Goal: Transaction & Acquisition: Purchase product/service

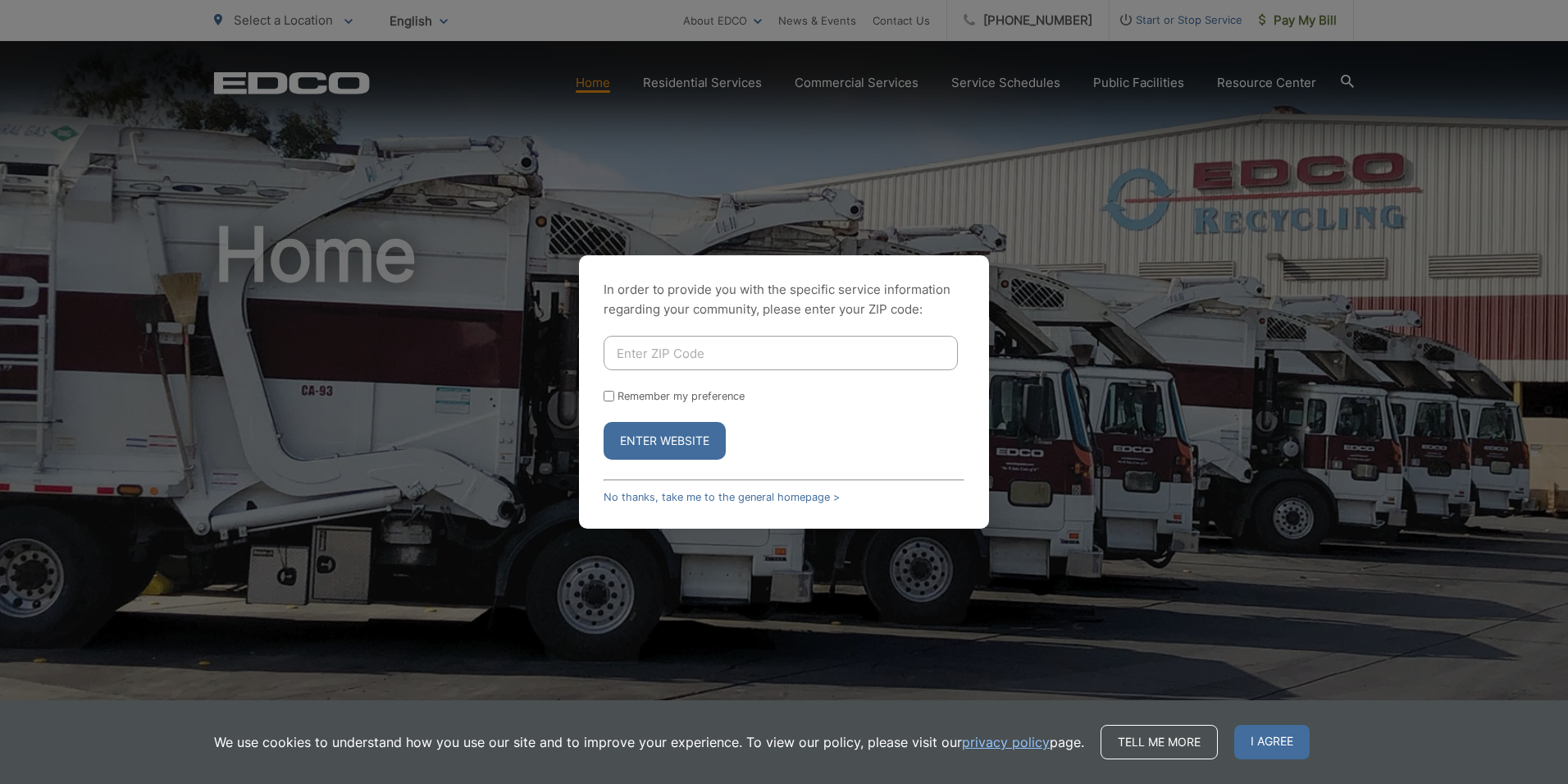
click at [645, 354] on input "Enter ZIP Code" at bounding box center [780, 352] width 354 height 34
type input "92021"
click at [681, 446] on button "Enter Website" at bounding box center [664, 441] width 122 height 38
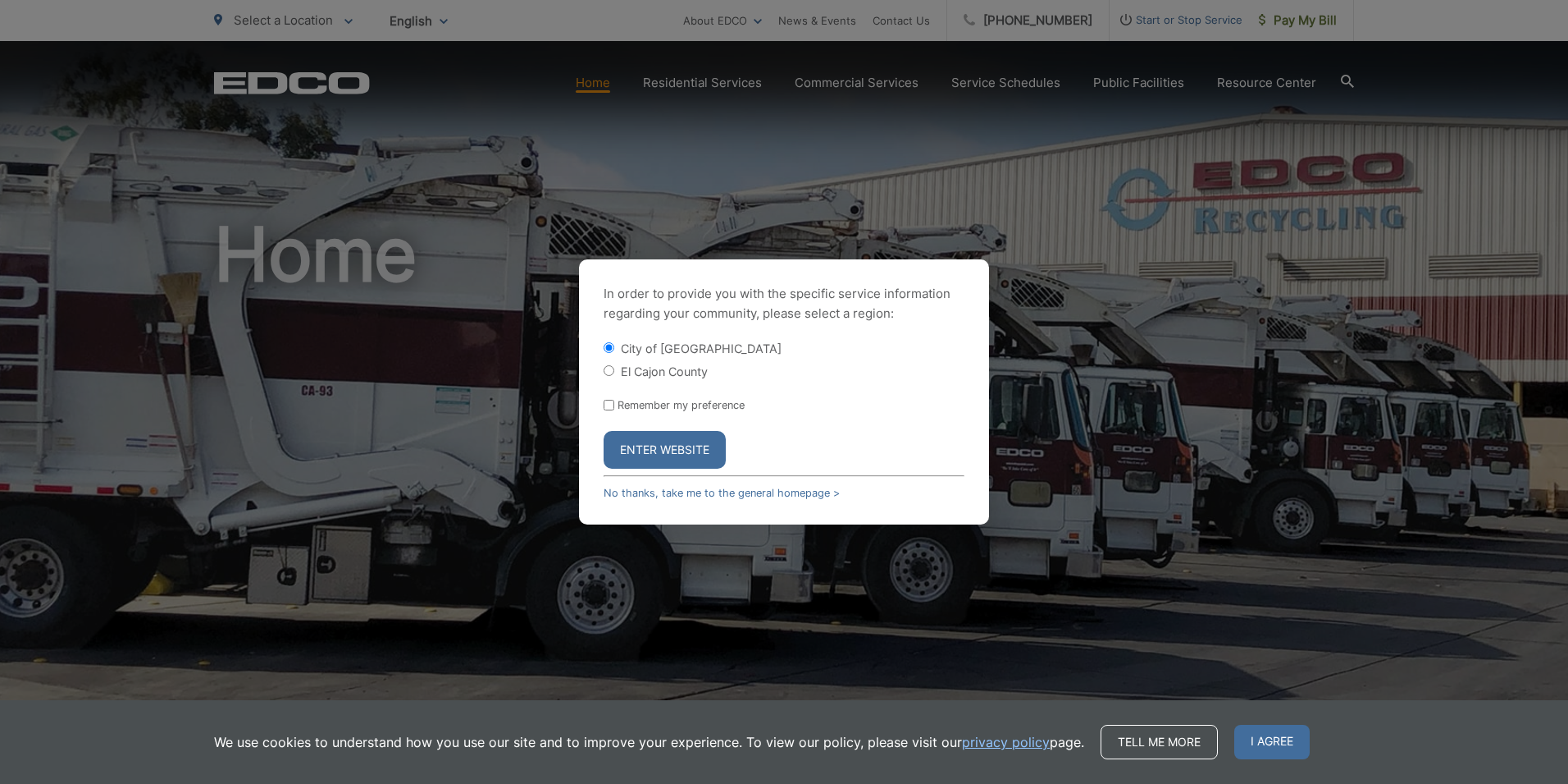
click at [606, 372] on input "El Cajon County" at bounding box center [608, 370] width 10 height 11
radio input "true"
click at [661, 453] on button "Enter Website" at bounding box center [664, 450] width 122 height 38
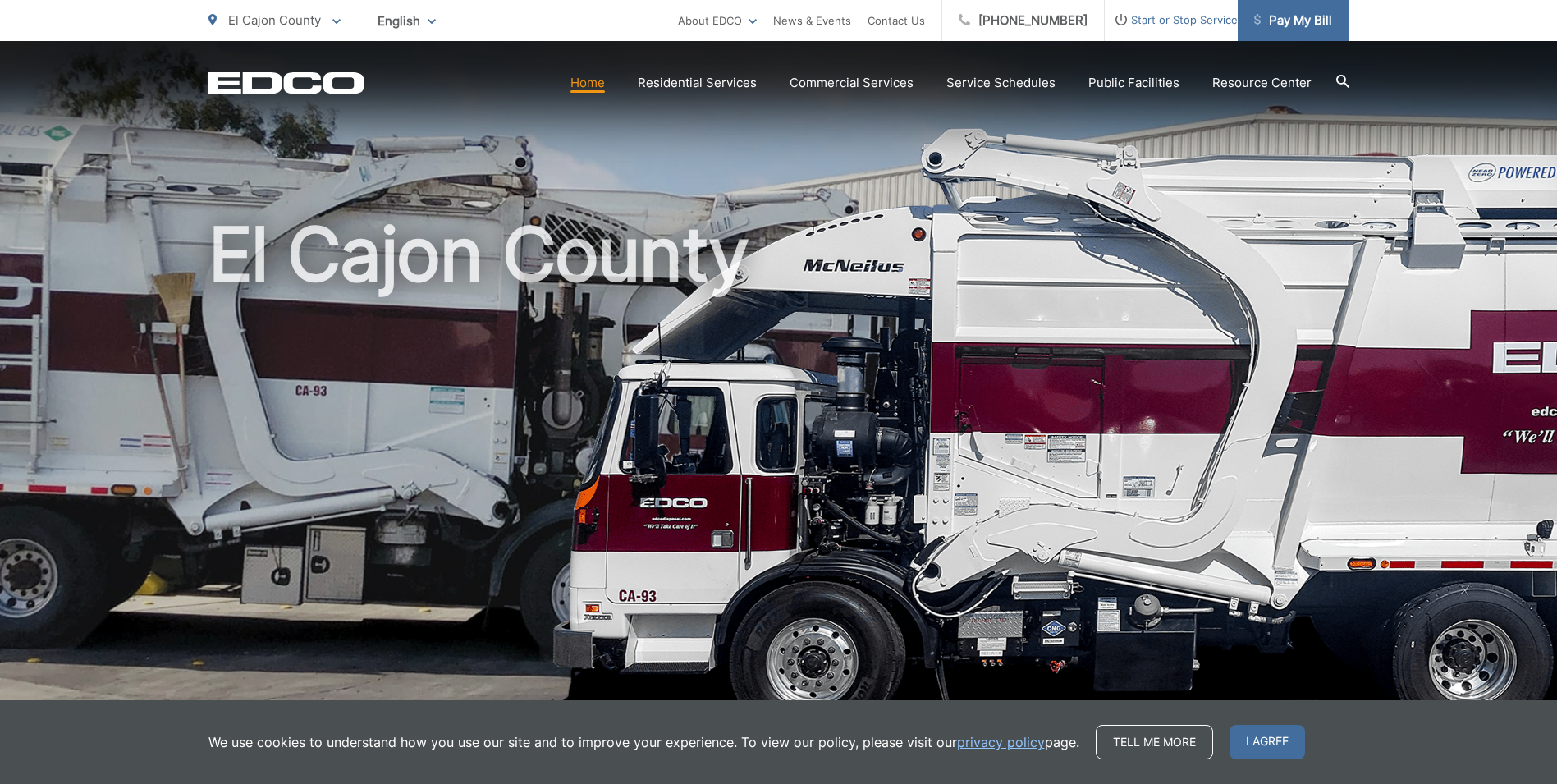
click at [1297, 19] on span "Pay My Bill" at bounding box center [1293, 20] width 78 height 20
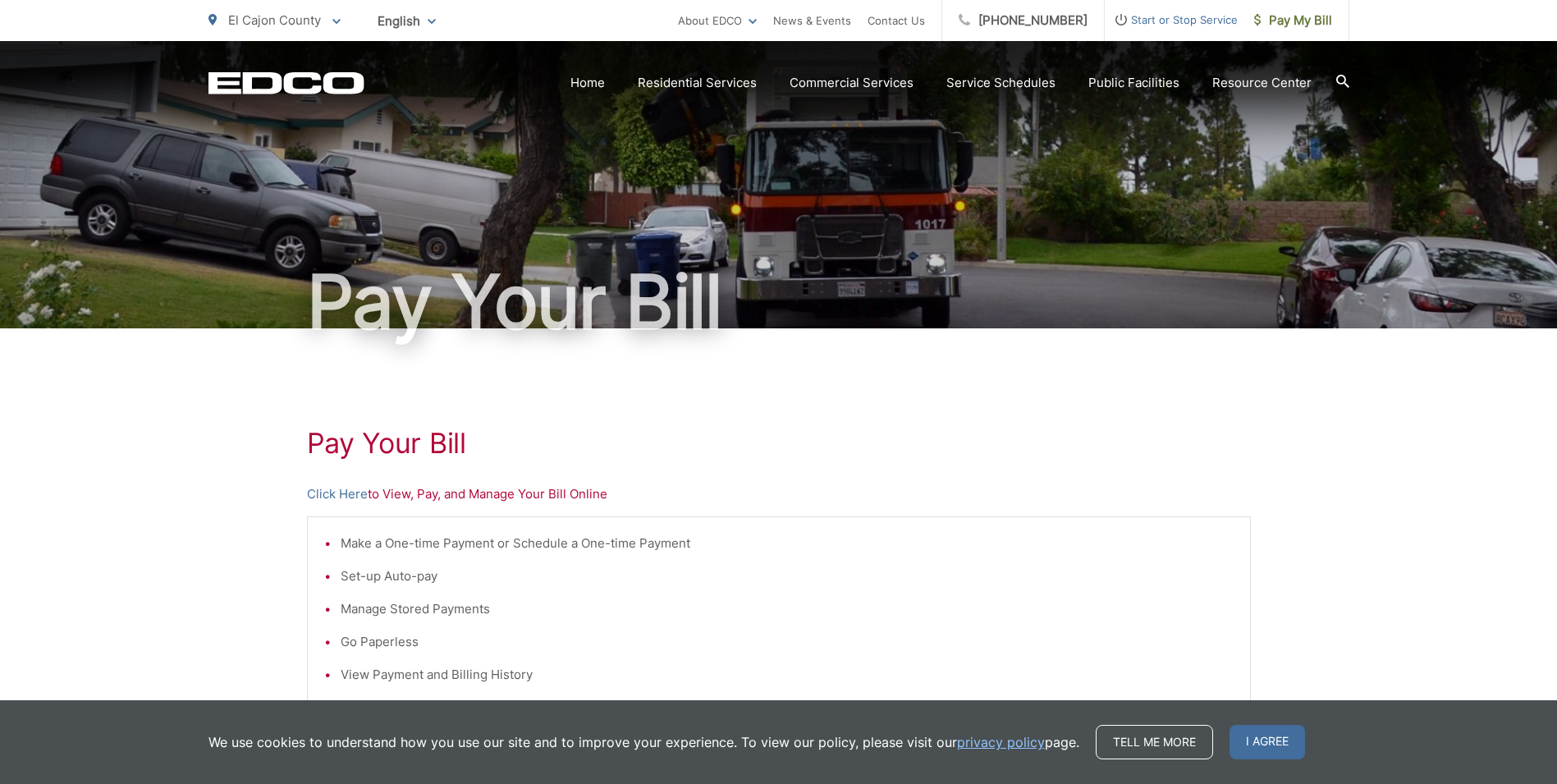
click at [420, 497] on p "Click Here to View, Pay, and Manage Your Bill Online" at bounding box center [778, 494] width 944 height 20
click at [332, 495] on link "Click Here" at bounding box center [337, 494] width 61 height 20
